Goal: Book appointment/travel/reservation

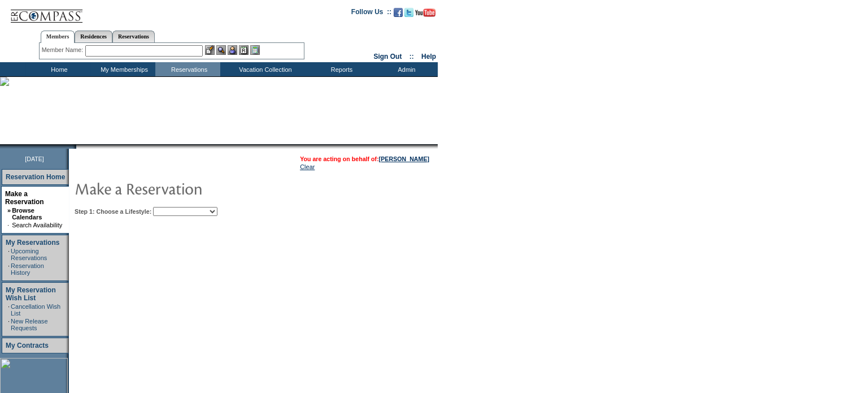
click at [218, 211] on select "My Favorites Beach Leisure Metropolitan Mountain OIAL for Adventure OIAL for Co…" at bounding box center [185, 211] width 64 height 9
click at [172, 207] on select "My Favorites Beach Leisure Metropolitan Mountain OIAL for Adventure OIAL for Co…" at bounding box center [185, 211] width 64 height 9
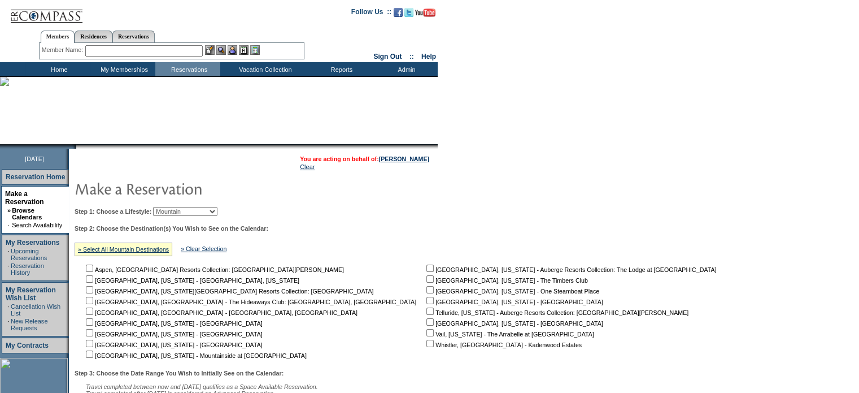
click at [218, 208] on select "My Favorites Beach Leisure Metropolitan Mountain OIAL for Adventure OIAL for Co…" at bounding box center [185, 211] width 64 height 9
click at [172, 207] on select "My Favorites Beach Leisure Metropolitan Mountain OIAL for Adventure OIAL for Co…" at bounding box center [185, 211] width 64 height 9
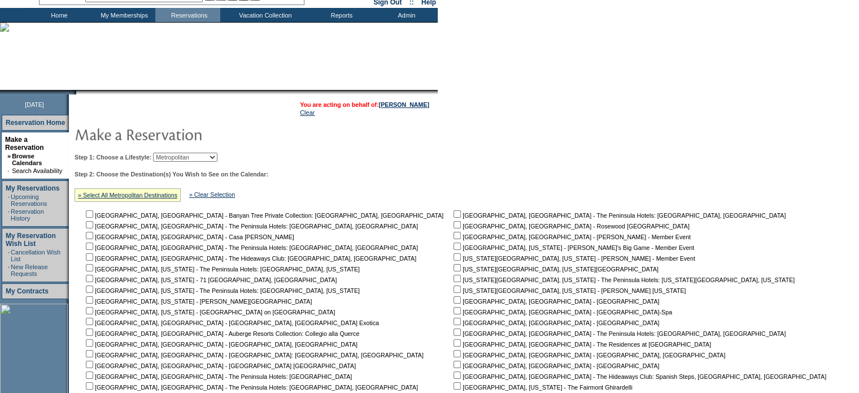
scroll to position [113, 0]
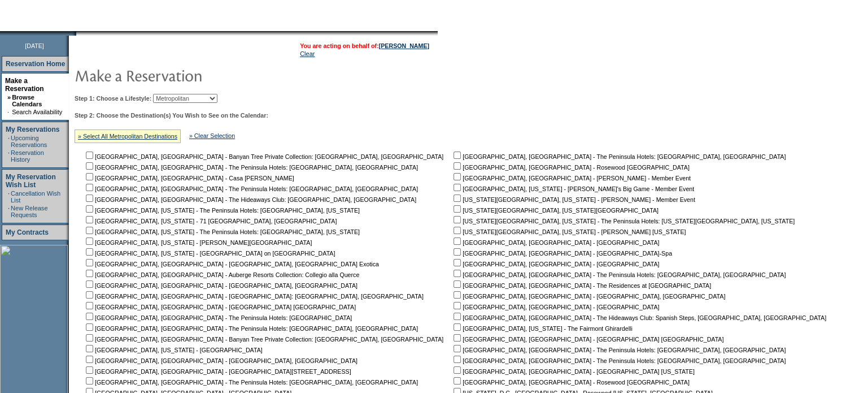
click at [218, 98] on select "My Favorites Beach Leisure Metropolitan Mountain OIAL for Adventure OIAL for Co…" at bounding box center [185, 98] width 64 height 9
select select "Mountain"
click at [172, 94] on select "My Favorites Beach Leisure Metropolitan Mountain OIAL for Adventure OIAL for Co…" at bounding box center [185, 98] width 64 height 9
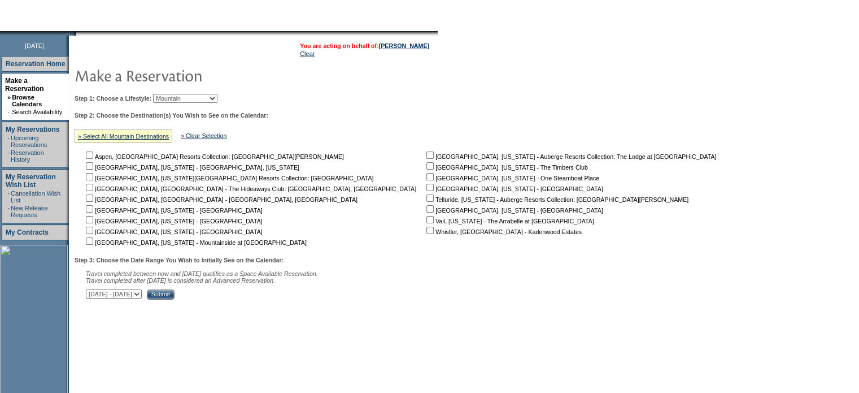
click at [175, 295] on input "Submit" at bounding box center [161, 294] width 28 height 10
click at [175, 297] on input "Submit" at bounding box center [161, 294] width 28 height 10
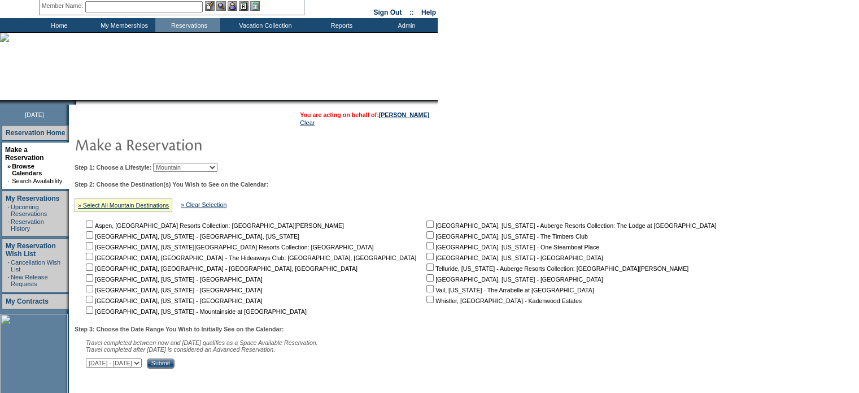
scroll to position [0, 0]
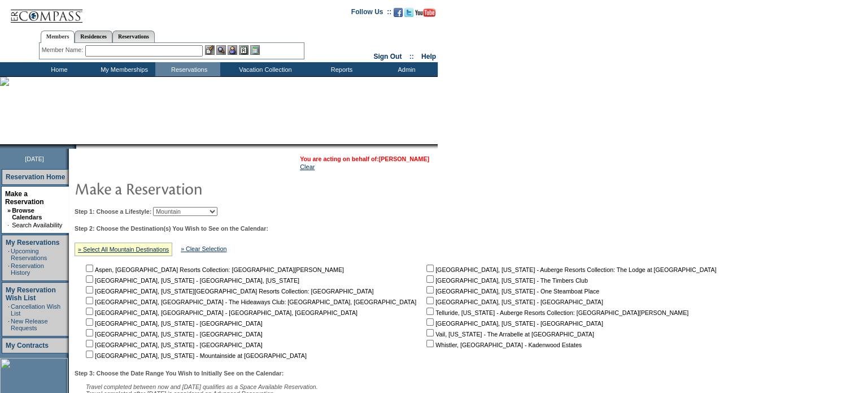
click at [408, 158] on link "[PERSON_NAME]" at bounding box center [404, 158] width 50 height 7
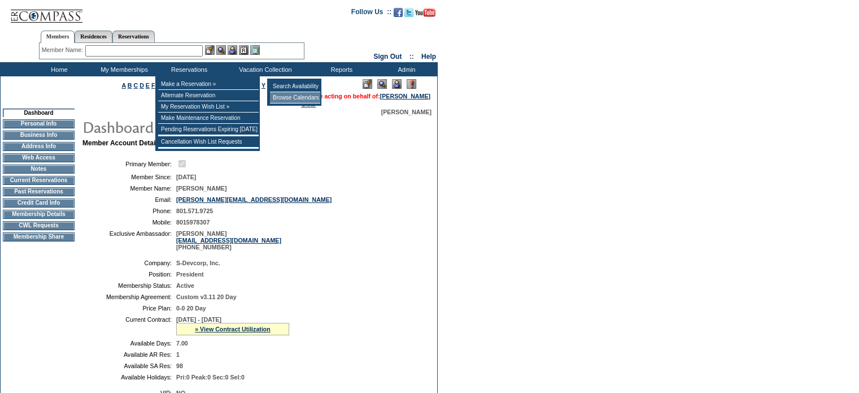
click at [296, 97] on td "Browse Calendars" at bounding box center [295, 97] width 50 height 11
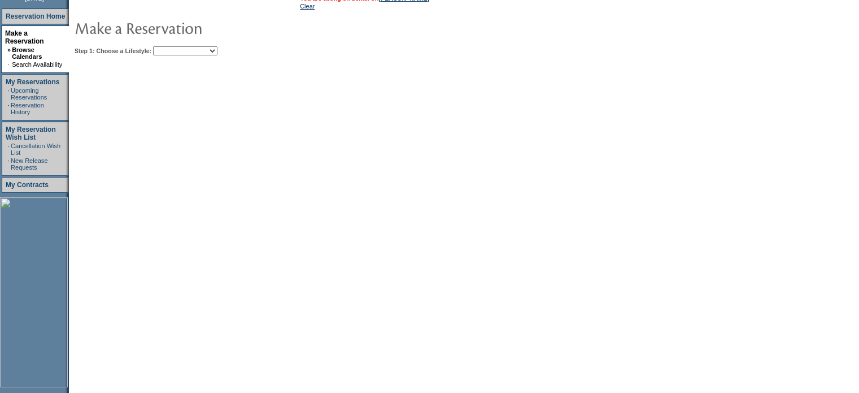
scroll to position [169, 0]
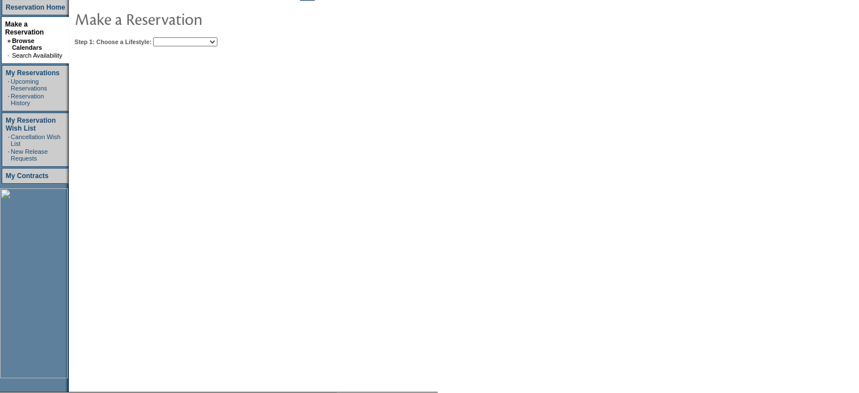
click at [218, 42] on select "My Favorites Beach Leisure Metropolitan Mountain OIAL for Adventure OIAL for Co…" at bounding box center [185, 41] width 64 height 9
select select "Beach"
click at [172, 37] on select "My Favorites Beach Leisure Metropolitan Mountain OIAL for Adventure OIAL for Co…" at bounding box center [185, 41] width 64 height 9
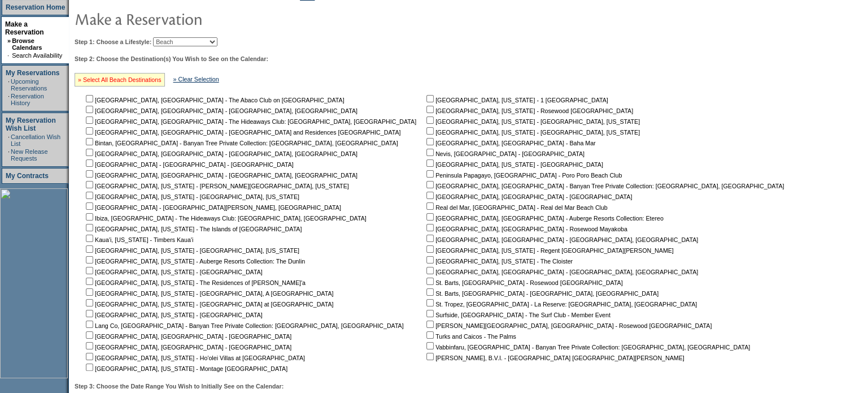
click at [139, 79] on link "» Select All Beach Destinations" at bounding box center [120, 79] width 84 height 7
checkbox input "true"
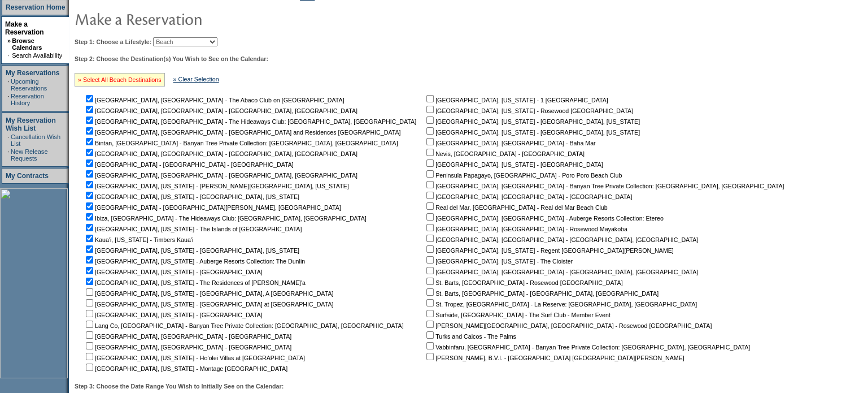
checkbox input "true"
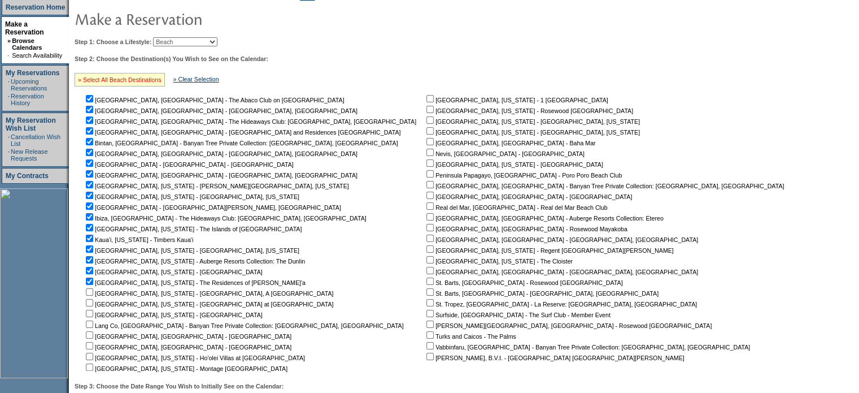
checkbox input "true"
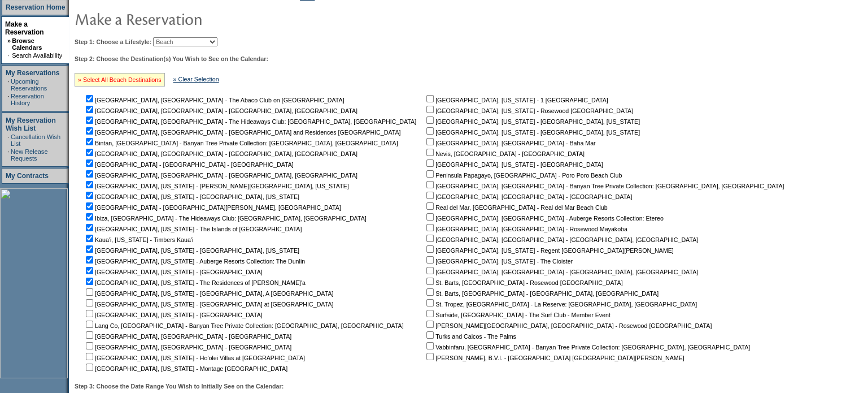
checkbox input "true"
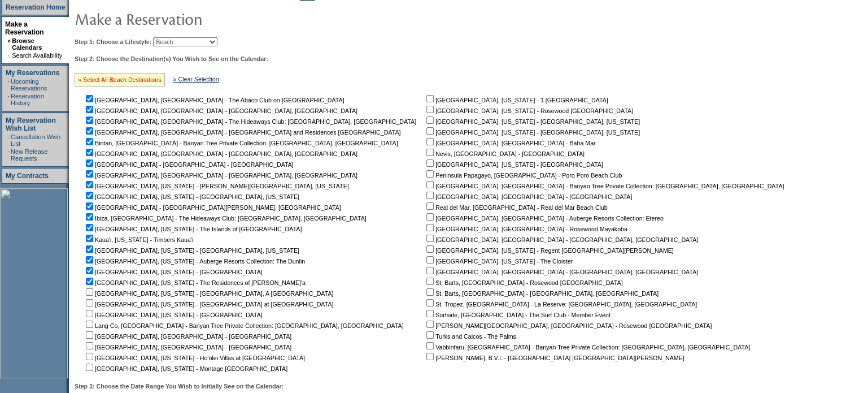
checkbox input "true"
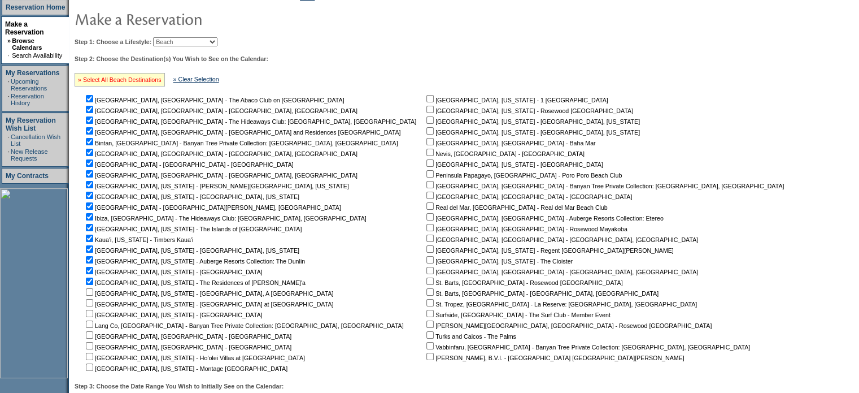
checkbox input "true"
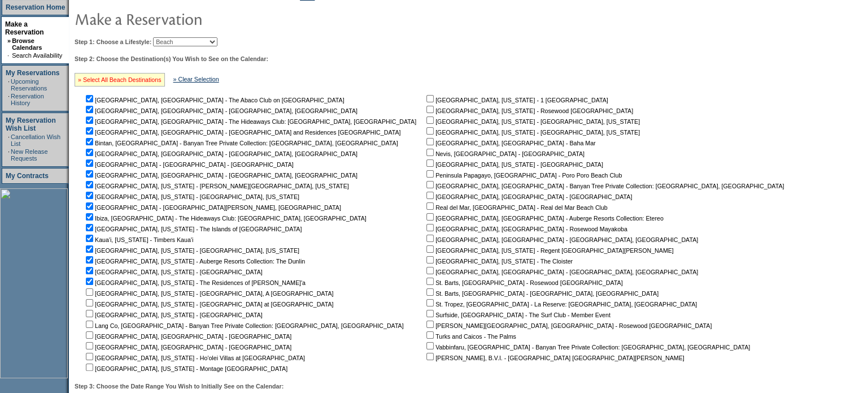
checkbox input "true"
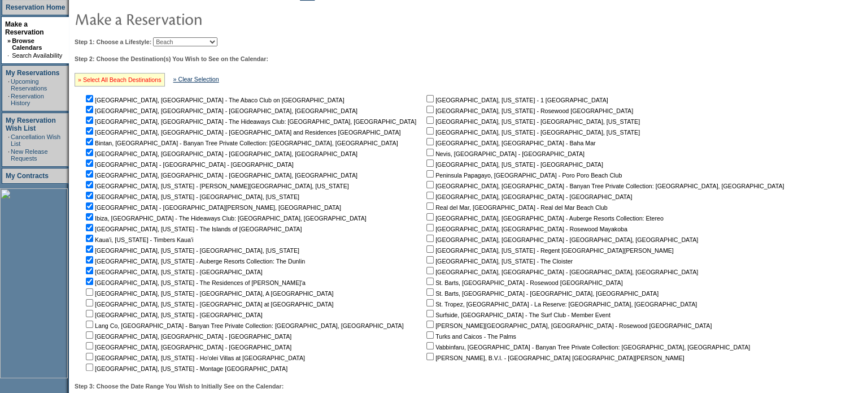
checkbox input "true"
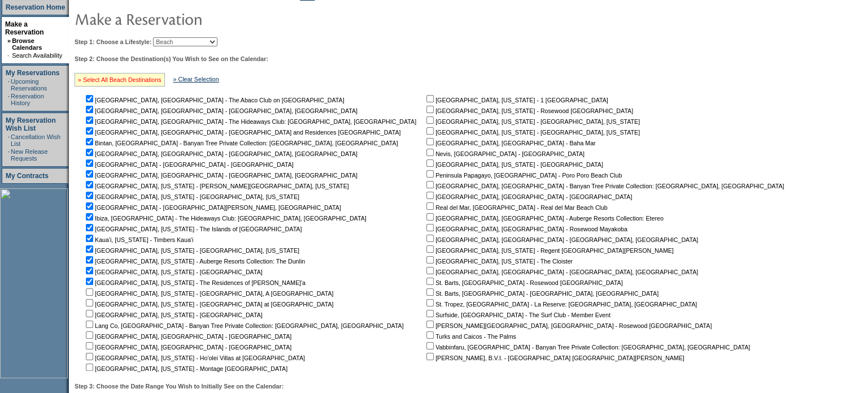
checkbox input "true"
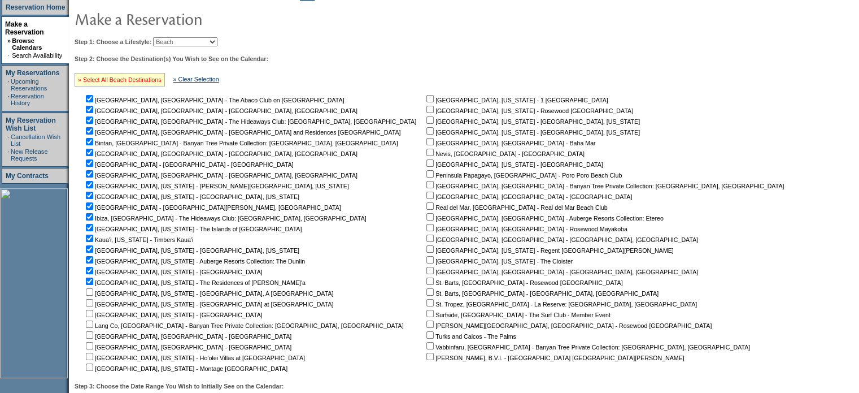
checkbox input "true"
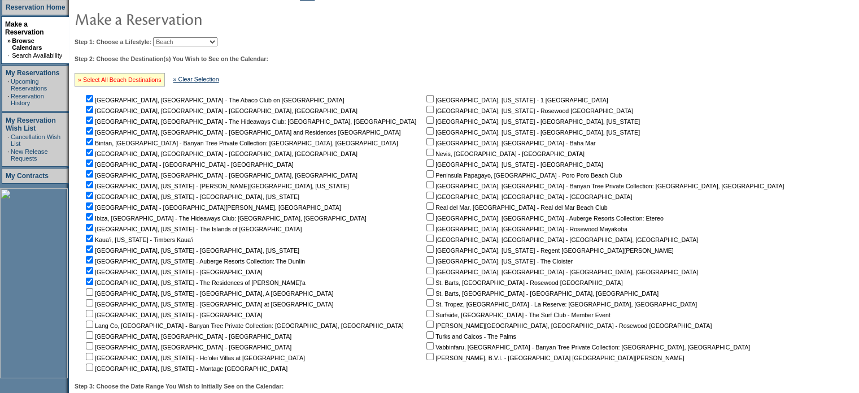
checkbox input "true"
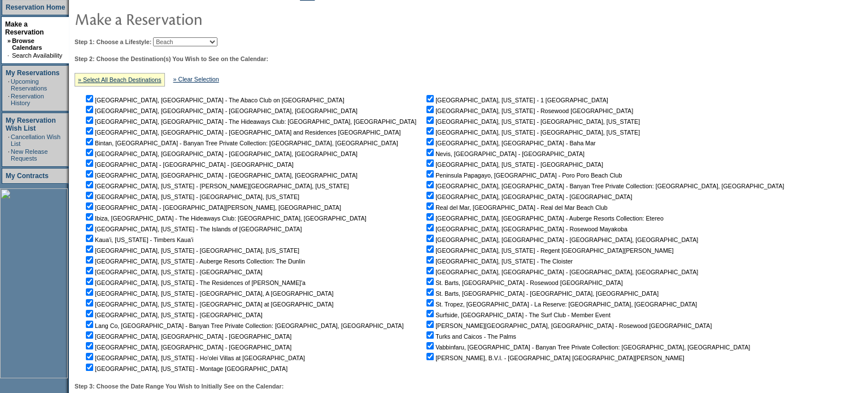
scroll to position [288, 0]
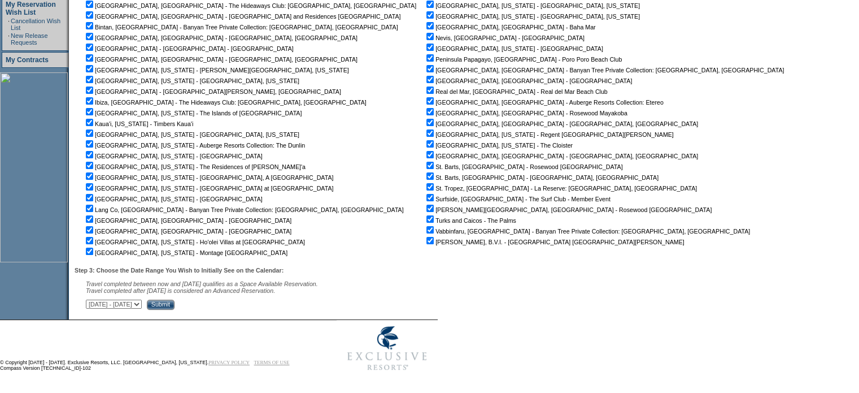
click at [175, 305] on input "Submit" at bounding box center [161, 304] width 28 height 10
